Goal: Task Accomplishment & Management: Use online tool/utility

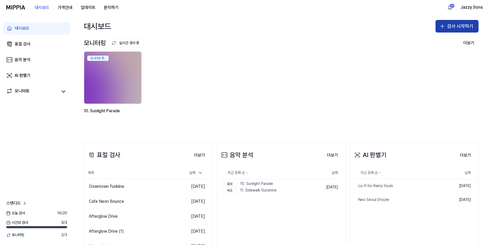
click at [453, 22] on button "검사 시작하기" at bounding box center [456, 26] width 43 height 13
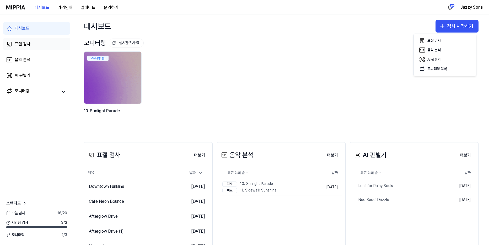
click at [26, 41] on div "표절 검사" at bounding box center [23, 44] width 16 height 6
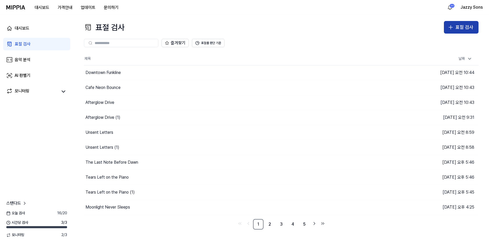
click at [455, 23] on button "표절 검사" at bounding box center [461, 27] width 35 height 13
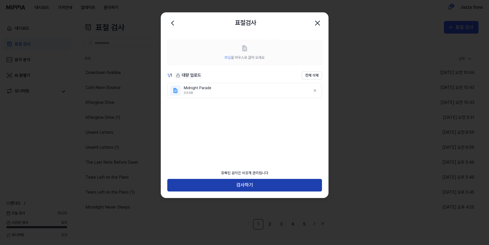
click at [232, 184] on button "검사하기" at bounding box center [244, 185] width 155 height 13
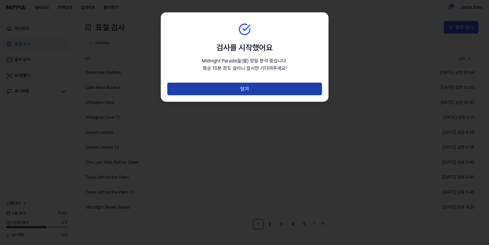
click at [248, 92] on button "닫기" at bounding box center [244, 89] width 155 height 13
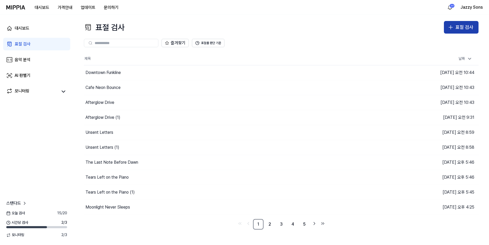
click at [462, 32] on button "표절 검사" at bounding box center [461, 27] width 35 height 13
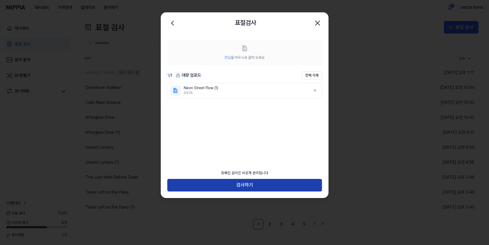
click at [240, 189] on button "검사하기" at bounding box center [244, 185] width 155 height 13
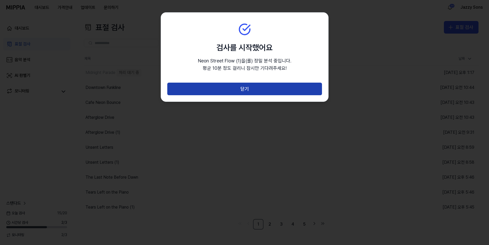
click at [249, 85] on button "닫기" at bounding box center [244, 89] width 155 height 13
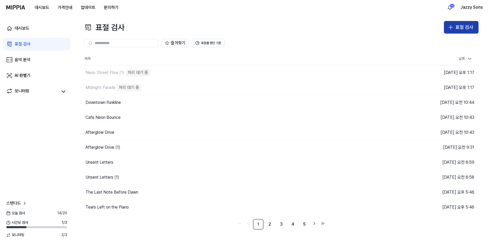
click at [455, 26] on button "표절 검사" at bounding box center [461, 27] width 35 height 13
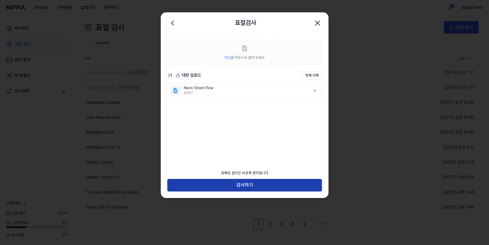
click at [221, 190] on button "검사하기" at bounding box center [244, 185] width 155 height 13
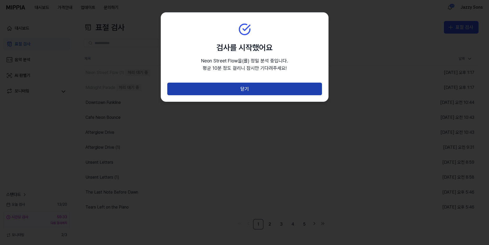
click at [236, 92] on button "닫기" at bounding box center [244, 89] width 155 height 13
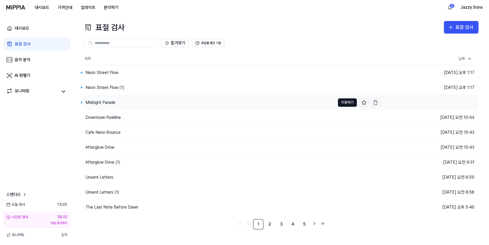
click at [101, 99] on div "Midnight Parade" at bounding box center [100, 102] width 30 height 6
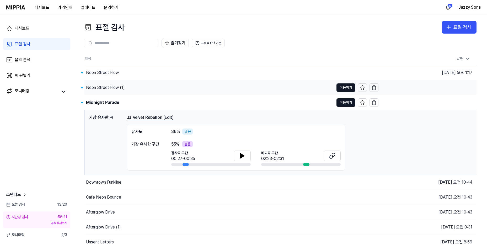
click at [103, 88] on div "Neon Street Flow (1)" at bounding box center [105, 87] width 39 height 6
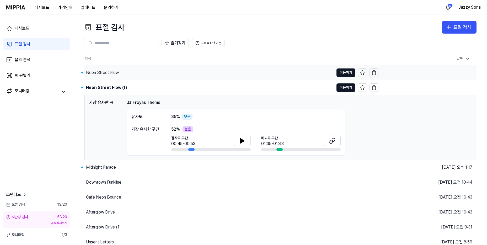
click at [102, 73] on div "Neon Street Flow" at bounding box center [102, 72] width 33 height 6
